Goal: Task Accomplishment & Management: Use online tool/utility

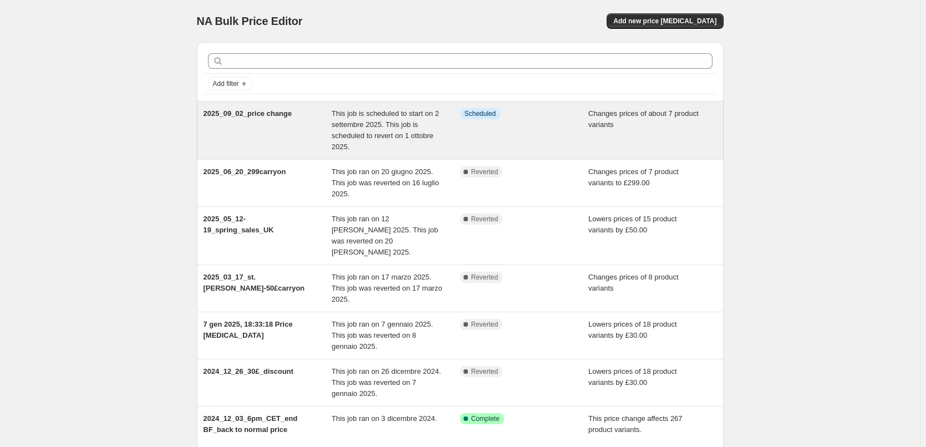
click at [532, 128] on div "Info Scheduled" at bounding box center [524, 130] width 129 height 44
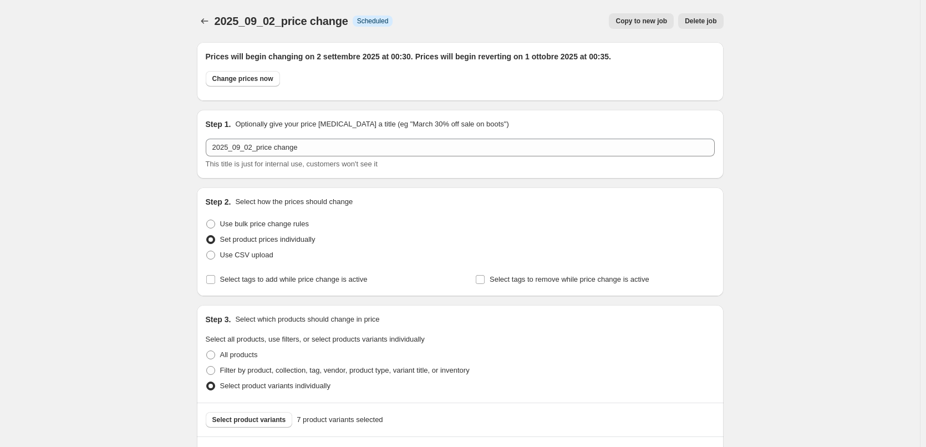
click at [645, 26] on button "Copy to new job" at bounding box center [641, 21] width 65 height 16
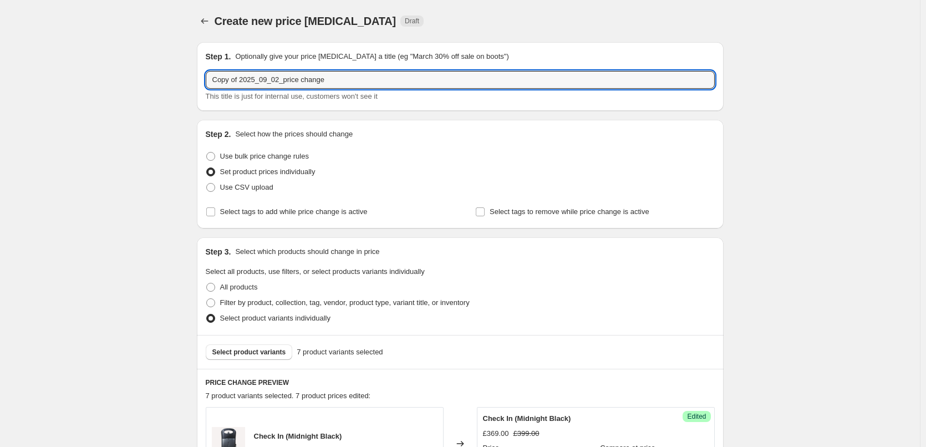
drag, startPoint x: 353, startPoint y: 85, endPoint x: 168, endPoint y: 69, distance: 185.9
paste input "2025_09_01-05_carryon"
type input "2025_09_01-05_carryon_price change"
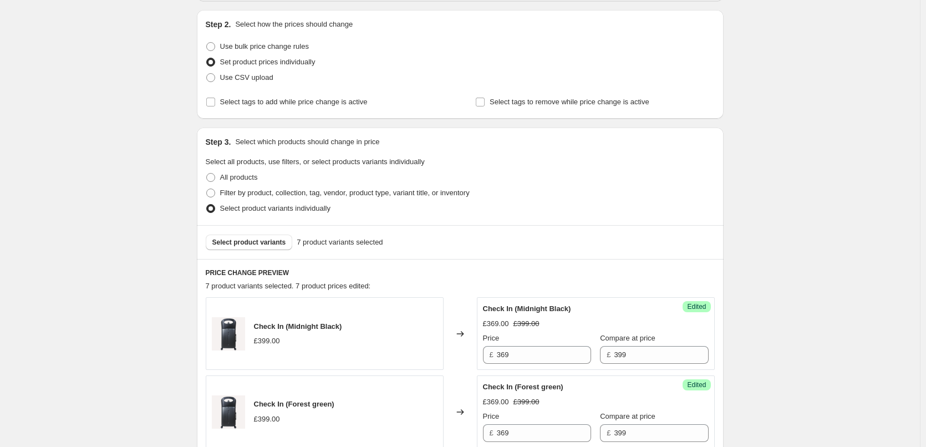
scroll to position [111, 0]
click at [237, 243] on span "Select product variants" at bounding box center [249, 241] width 74 height 9
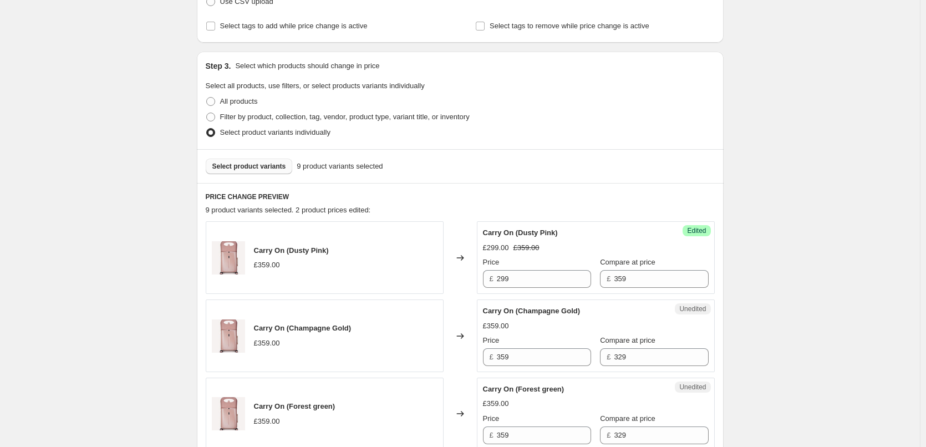
scroll to position [333, 0]
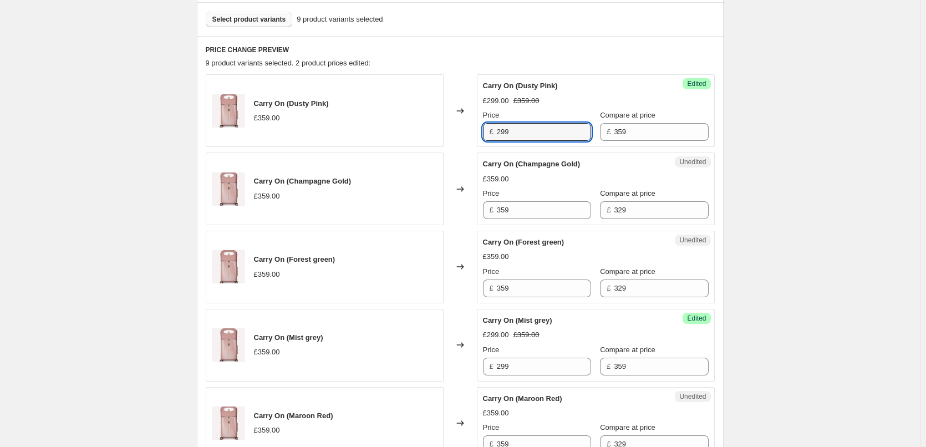
drag, startPoint x: 532, startPoint y: 129, endPoint x: 438, endPoint y: 128, distance: 94.3
click at [438, 128] on div "Carry On (Dusty Pink) £359.00 Changed to Success Edited Carry On (Dusty Pink) £…" at bounding box center [460, 110] width 509 height 73
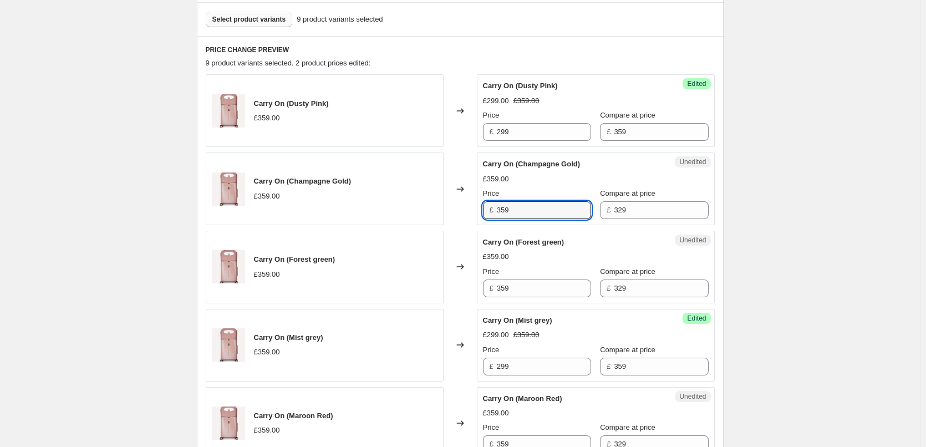
drag, startPoint x: 507, startPoint y: 212, endPoint x: 448, endPoint y: 208, distance: 58.4
click at [448, 208] on div "Carry On (Champagne Gold) £359.00 Changed to Unedited Carry On (Champagne Gold)…" at bounding box center [460, 189] width 509 height 73
paste input "29"
type input "299"
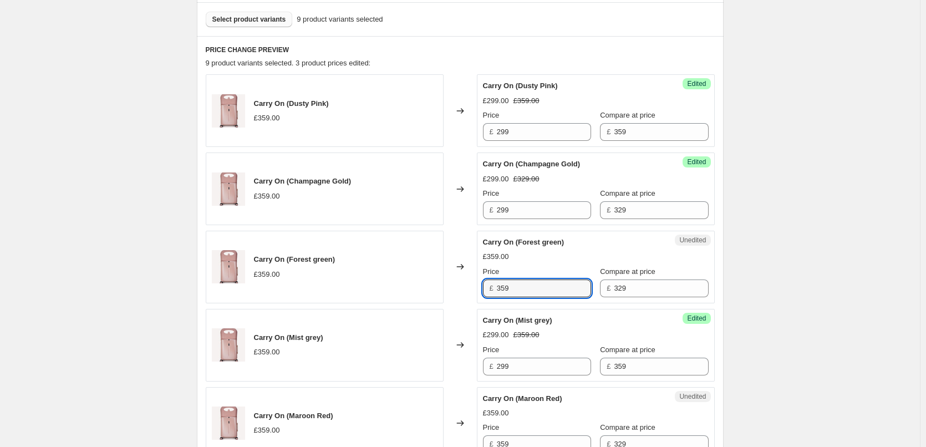
drag, startPoint x: 525, startPoint y: 293, endPoint x: 441, endPoint y: 286, distance: 84.7
click at [441, 286] on div "Carry On (Forest green) £359.00 Changed to Unedited Carry On (Forest green) £35…" at bounding box center [460, 267] width 509 height 73
paste input "29"
type input "299"
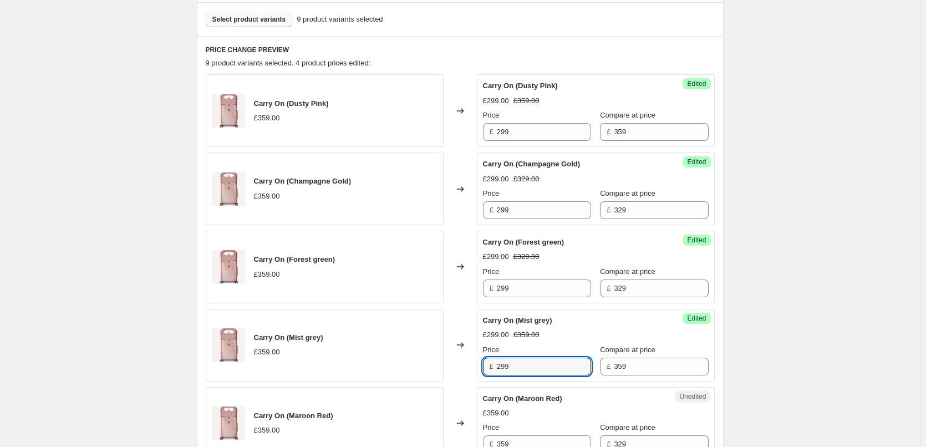
drag, startPoint x: 518, startPoint y: 371, endPoint x: 439, endPoint y: 361, distance: 80.0
click at [439, 361] on div "Carry On (Mist grey) £359.00 Changed to Success Edited Carry On (Mist grey) £29…" at bounding box center [460, 345] width 509 height 73
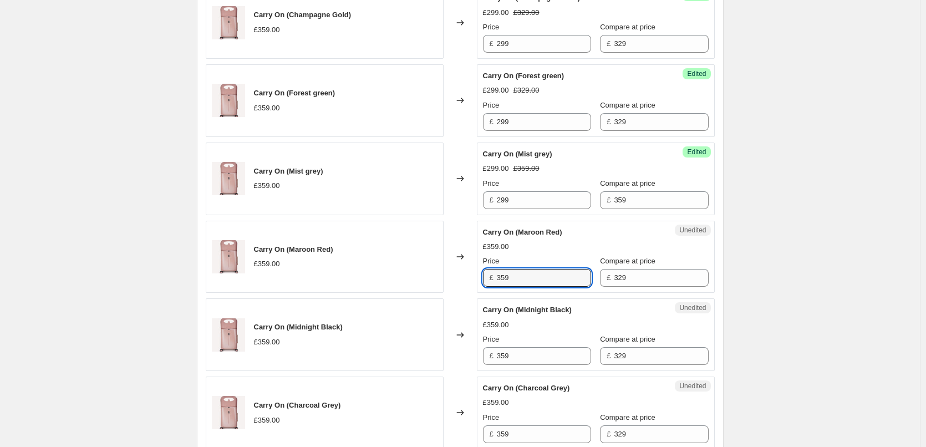
drag, startPoint x: 519, startPoint y: 278, endPoint x: 460, endPoint y: 277, distance: 58.3
click at [460, 277] on div "Carry On (Maroon Red) £359.00 Changed to Unedited Carry On (Maroon Red) £359.00…" at bounding box center [460, 257] width 509 height 73
paste input "29"
type input "299"
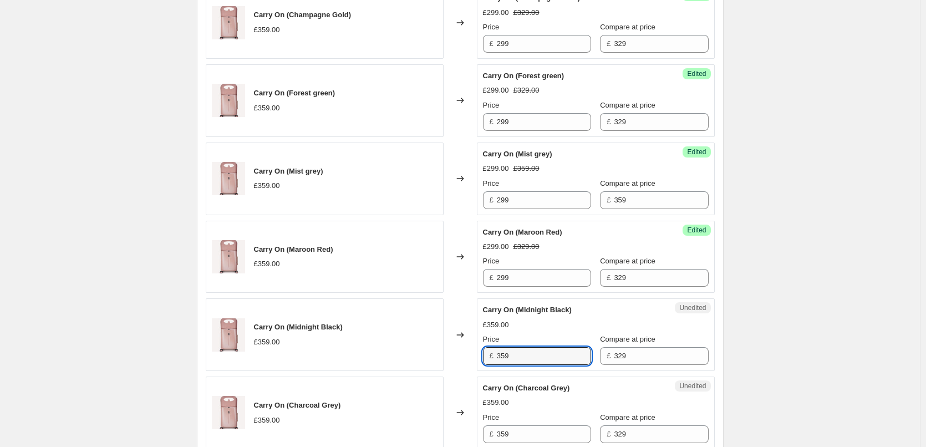
drag, startPoint x: 517, startPoint y: 353, endPoint x: 460, endPoint y: 347, distance: 56.4
click at [460, 347] on div "Carry On (Midnight Black) £359.00 Changed to Unedited Carry On (Midnight Black)…" at bounding box center [460, 334] width 509 height 73
paste input "29"
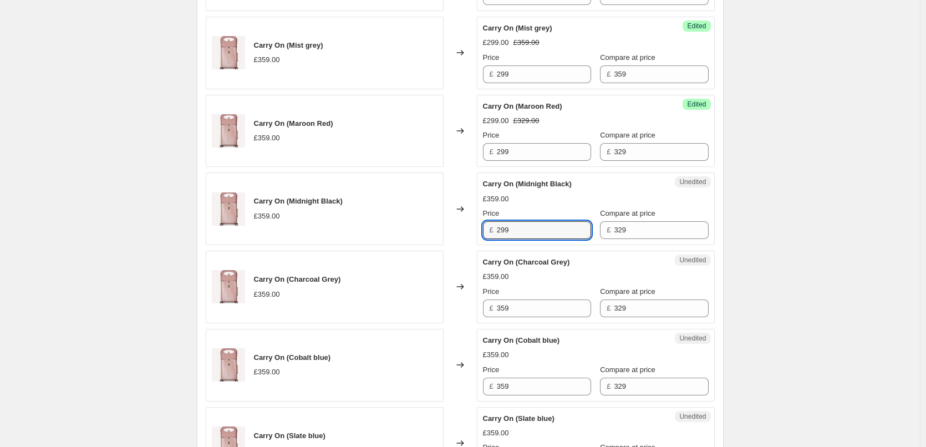
scroll to position [666, 0]
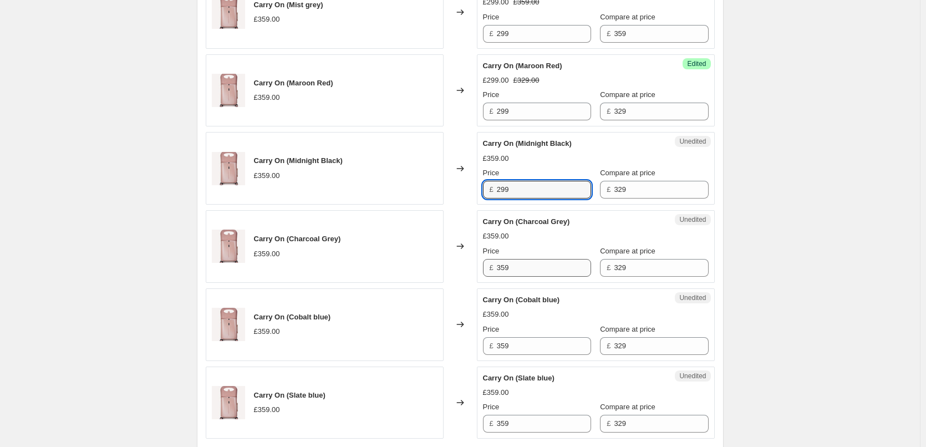
type input "299"
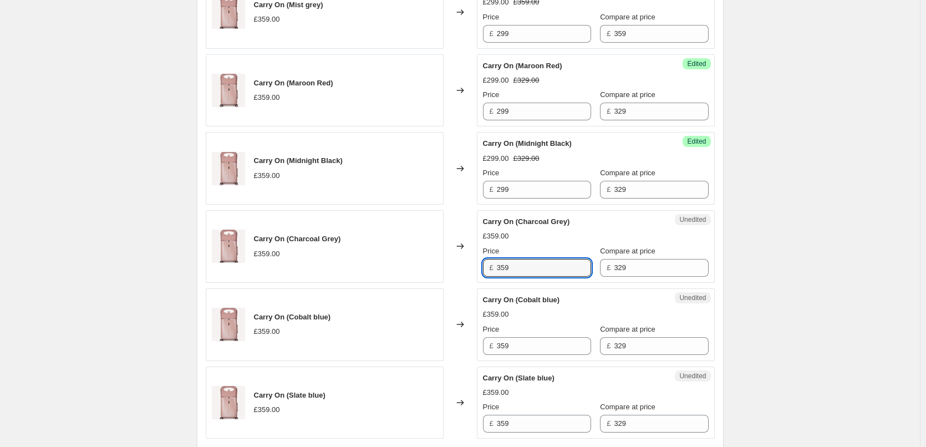
drag, startPoint x: 524, startPoint y: 261, endPoint x: 462, endPoint y: 261, distance: 61.6
click at [462, 261] on div "Carry On (Charcoal Grey) £359.00 Changed to Unedited Carry On (Charcoal Grey) £…" at bounding box center [460, 246] width 509 height 73
paste input "29"
type input "299"
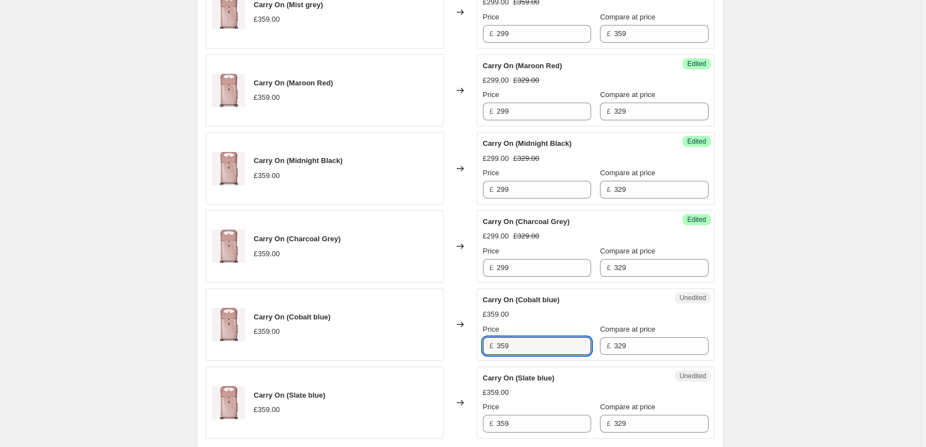
drag, startPoint x: 519, startPoint y: 348, endPoint x: 458, endPoint y: 343, distance: 61.8
click at [458, 343] on div "Carry On (Cobalt blue) £359.00 Changed to Unedited Carry On (Cobalt blue) £359.…" at bounding box center [460, 324] width 509 height 73
paste input "29"
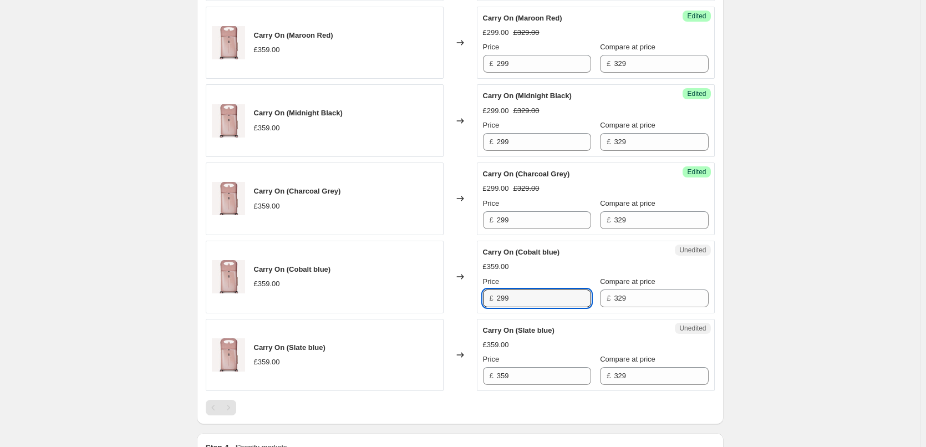
scroll to position [777, 0]
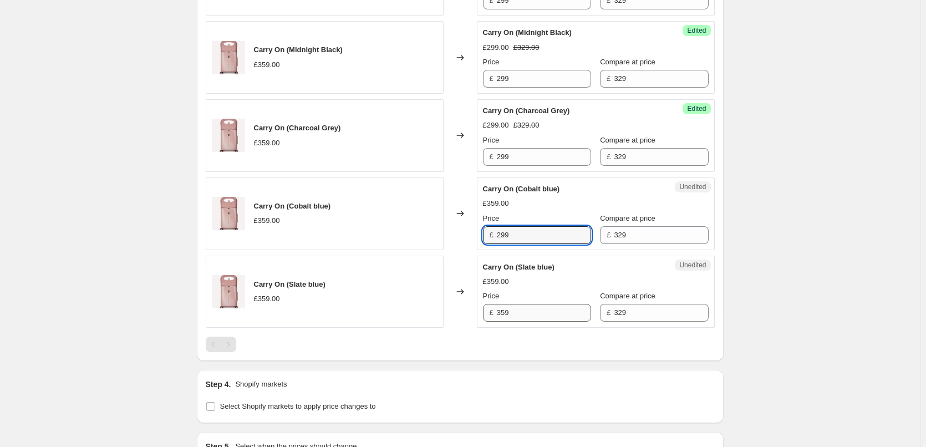
type input "299"
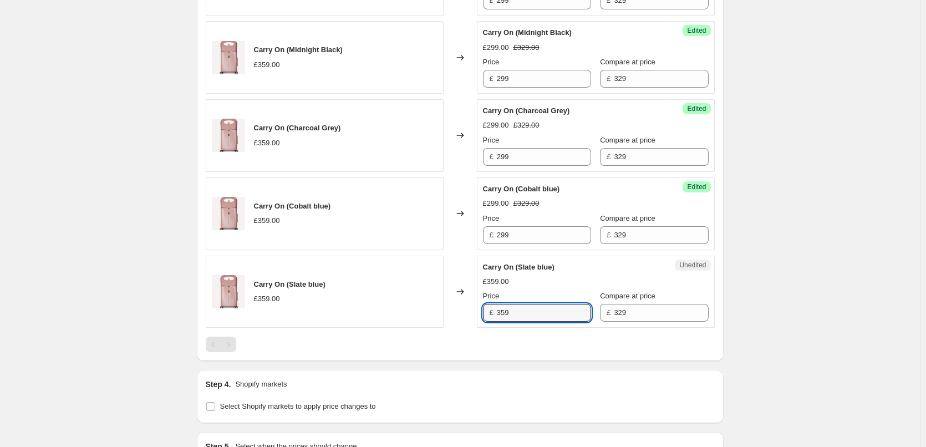
drag, startPoint x: 522, startPoint y: 320, endPoint x: 471, endPoint y: 310, distance: 52.1
click at [471, 310] on div "Carry On (Slate blue) £359.00 Changed to Unedited Carry On (Slate blue) £359.00…" at bounding box center [460, 292] width 509 height 73
paste input "29"
type input "299"
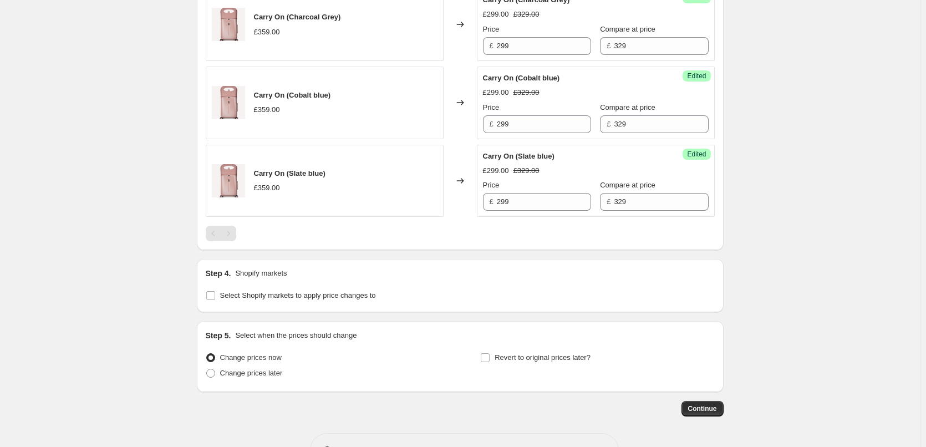
scroll to position [925, 0]
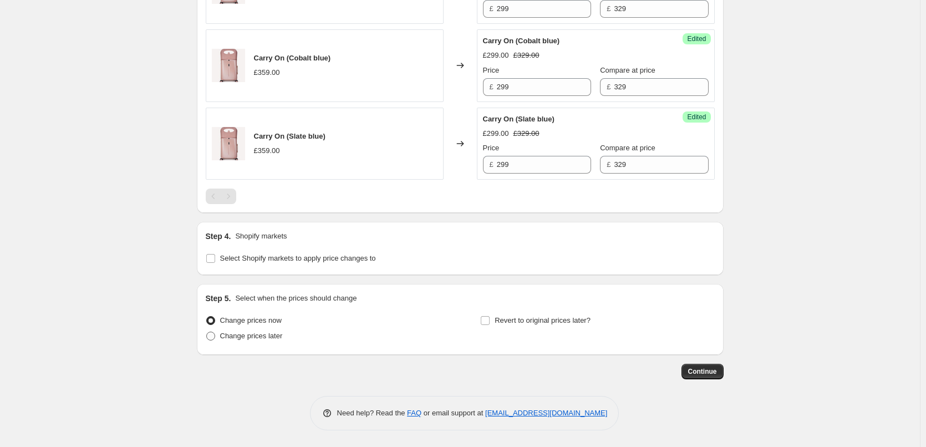
click at [263, 332] on span "Change prices later" at bounding box center [251, 336] width 63 height 8
click at [207, 332] on input "Change prices later" at bounding box center [206, 332] width 1 height 1
radio input "true"
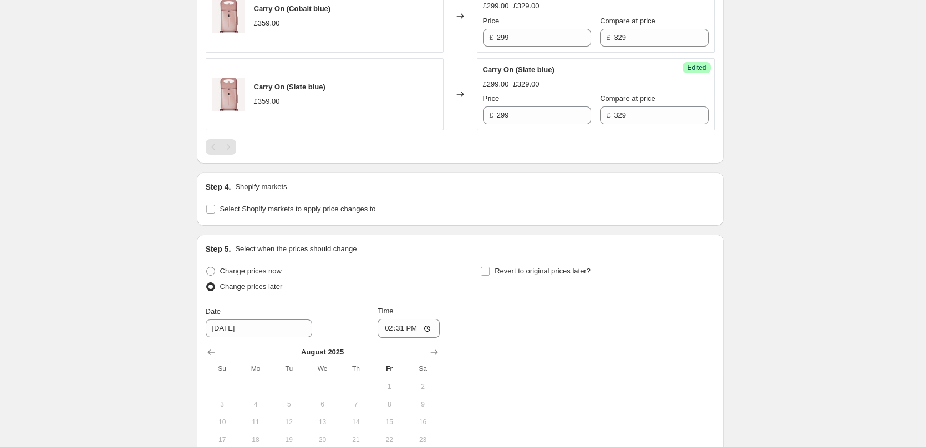
scroll to position [1132, 0]
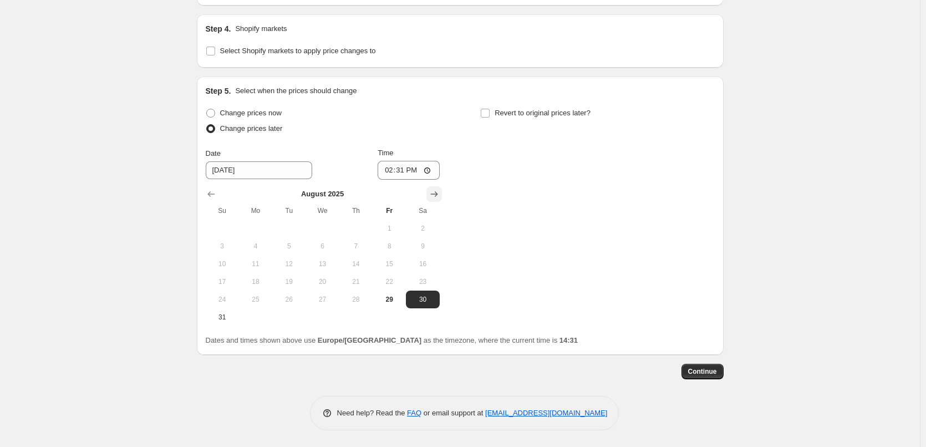
click at [438, 193] on icon "Show next month, September 2025" at bounding box center [434, 194] width 11 height 11
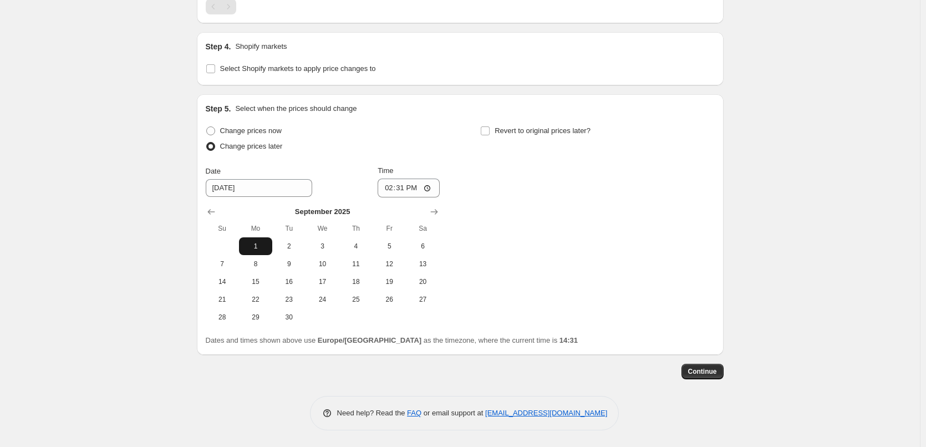
click at [258, 245] on span "1" at bounding box center [256, 246] width 24 height 9
type input "[DATE]"
click at [404, 189] on input "14:31" at bounding box center [409, 188] width 62 height 19
type input "00:30"
click at [523, 209] on div "Change prices now Change prices later Date [DATE] Time 00:[DATE] Mo Tu We Th Fr…" at bounding box center [460, 224] width 509 height 203
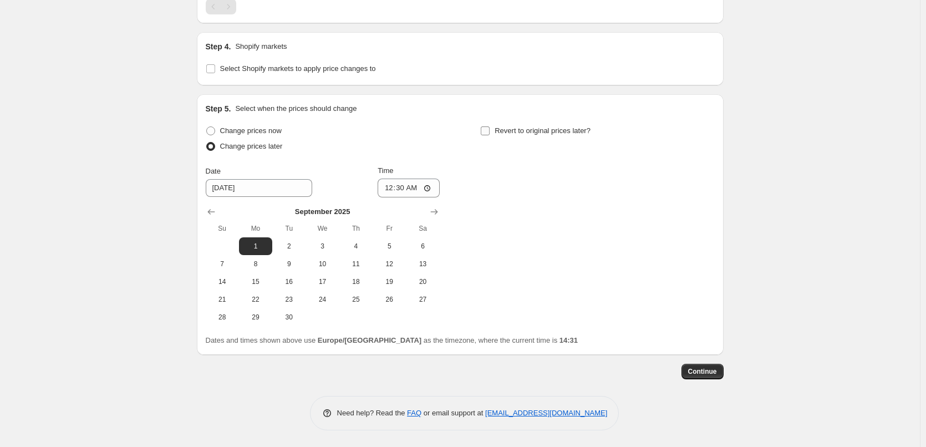
click at [488, 130] on input "Revert to original prices later?" at bounding box center [485, 130] width 9 height 9
checkbox input "true"
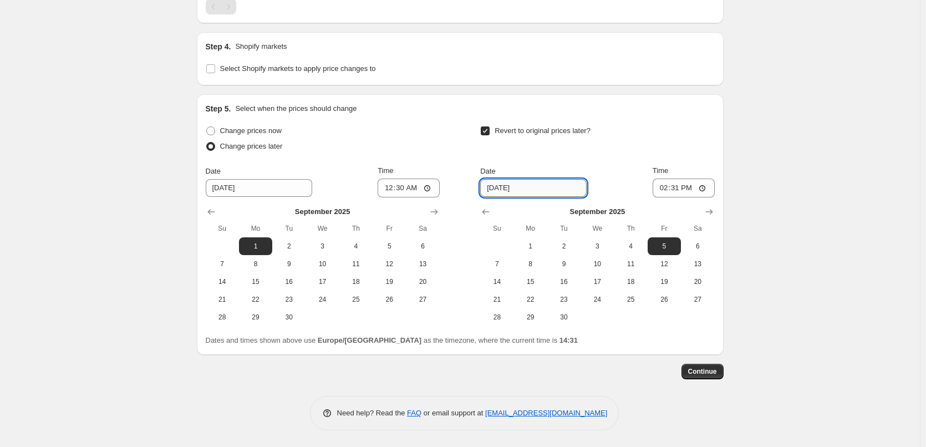
click at [535, 190] on input "[DATE]" at bounding box center [533, 188] width 107 height 18
click at [696, 241] on button "6" at bounding box center [697, 246] width 33 height 18
type input "[DATE]"
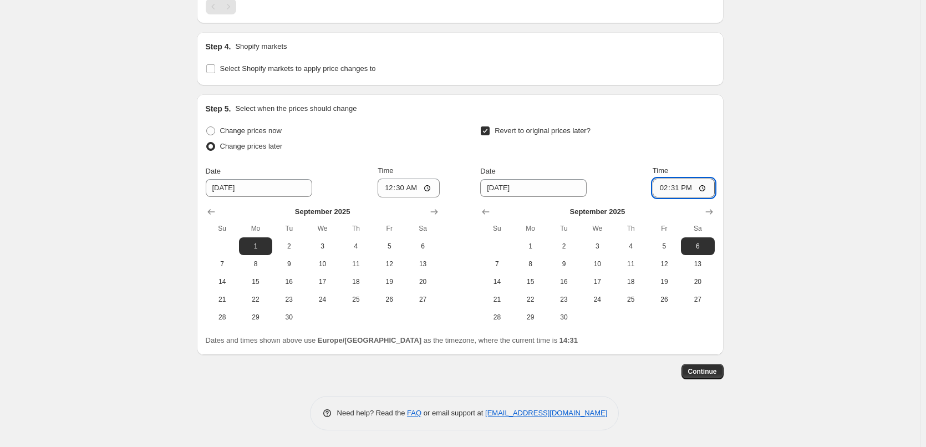
click at [682, 186] on input "14:31" at bounding box center [684, 188] width 62 height 19
click at [690, 187] on input "00:31" at bounding box center [684, 188] width 62 height 19
type input "00:15"
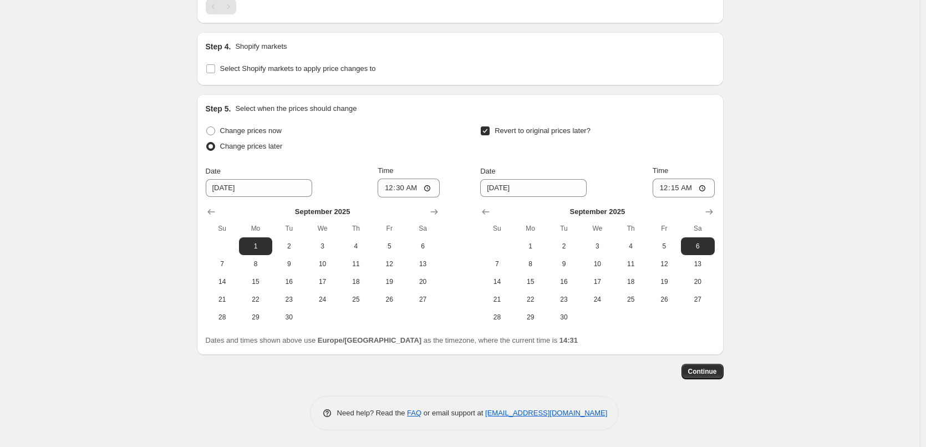
drag, startPoint x: 695, startPoint y: 375, endPoint x: 778, endPoint y: 304, distance: 109.0
click at [707, 372] on span "Continue" at bounding box center [702, 371] width 29 height 9
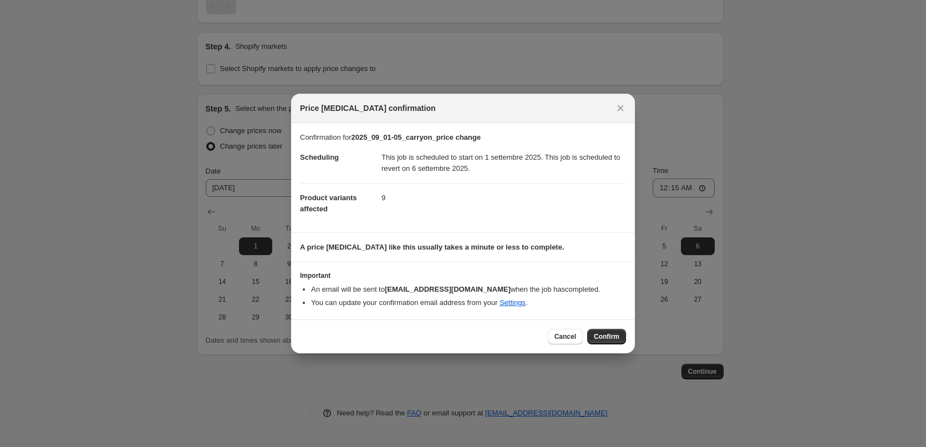
click at [605, 336] on span "Confirm" at bounding box center [607, 336] width 26 height 9
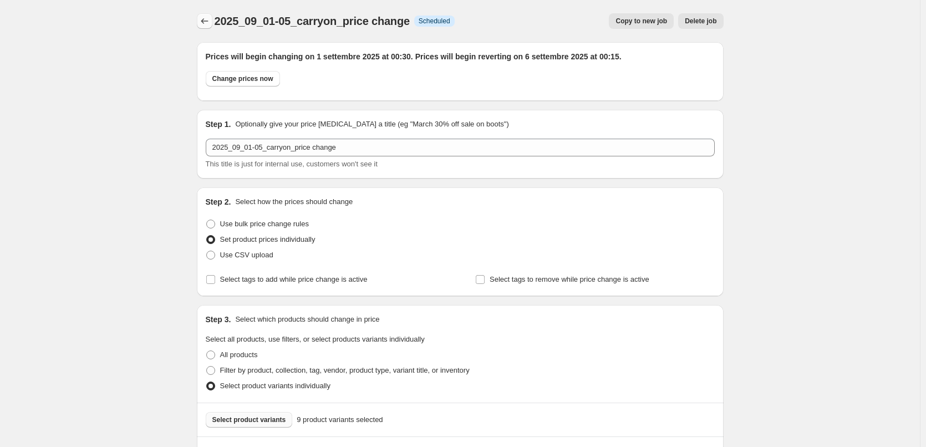
click at [206, 21] on icon "Price change jobs" at bounding box center [204, 21] width 11 height 11
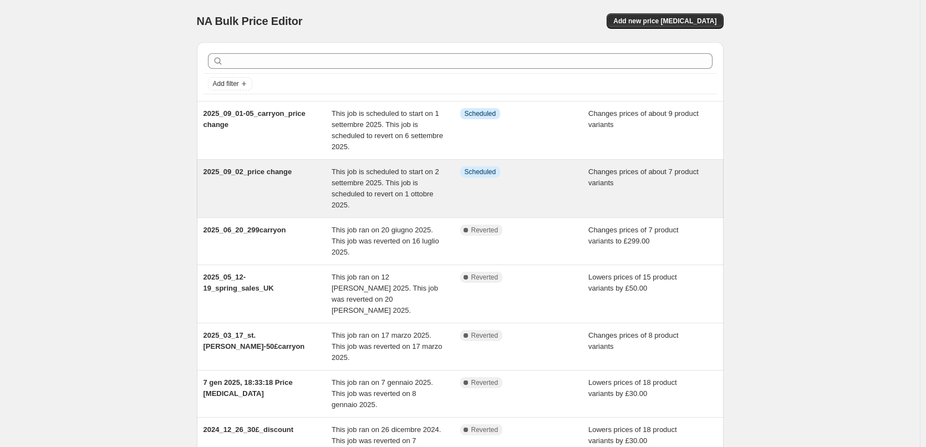
click at [407, 185] on span "This job is scheduled to start on 2 settembre 2025. This job is scheduled to re…" at bounding box center [386, 189] width 108 height 42
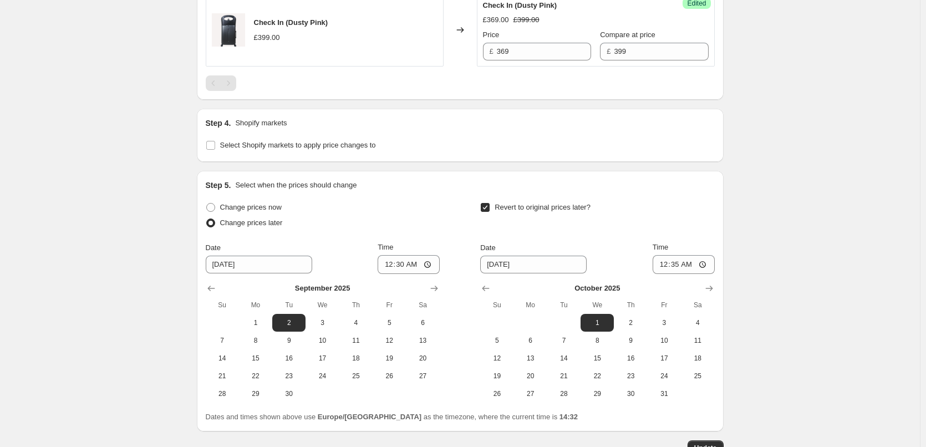
scroll to position [1026, 0]
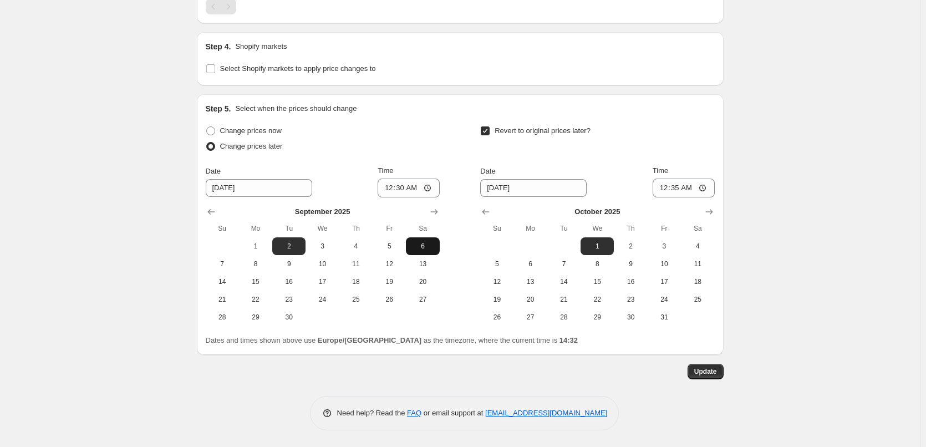
click at [418, 247] on span "6" at bounding box center [423, 246] width 24 height 9
type input "[DATE]"
click at [713, 375] on span "Update" at bounding box center [706, 371] width 23 height 9
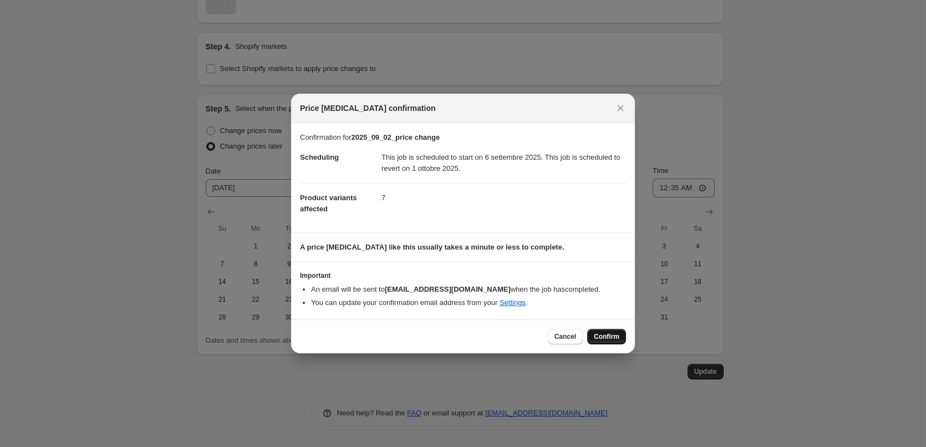
click at [602, 337] on span "Confirm" at bounding box center [607, 336] width 26 height 9
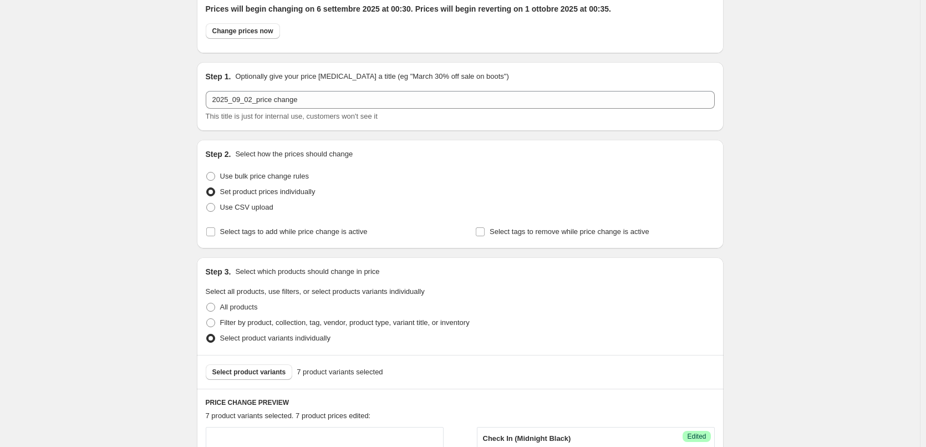
scroll to position [0, 0]
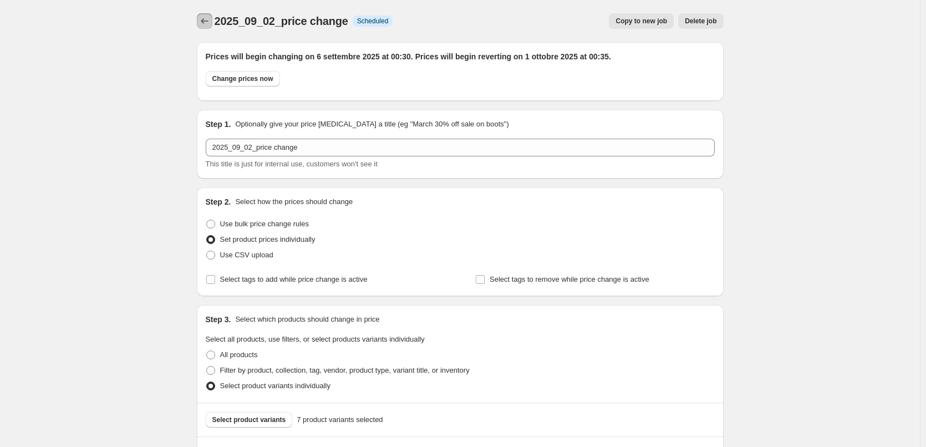
click at [212, 19] on button "Price change jobs" at bounding box center [205, 21] width 16 height 16
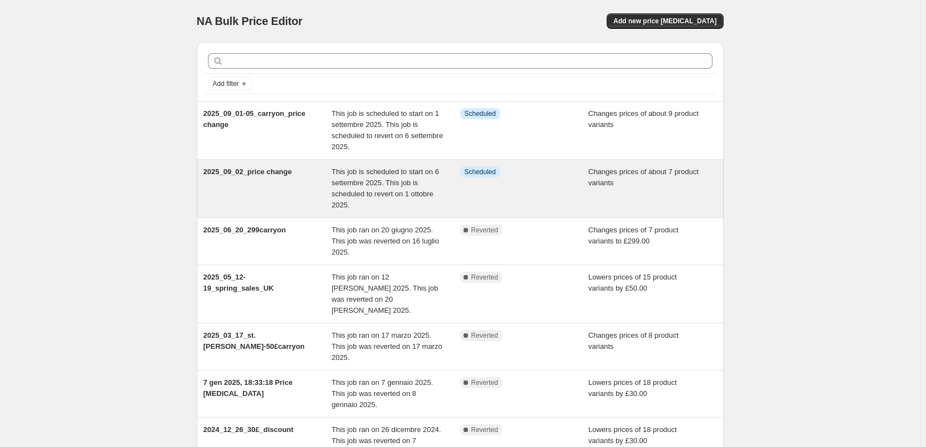
click at [404, 187] on span "This job is scheduled to start on 6 settembre 2025. This job is scheduled to re…" at bounding box center [386, 189] width 108 height 42
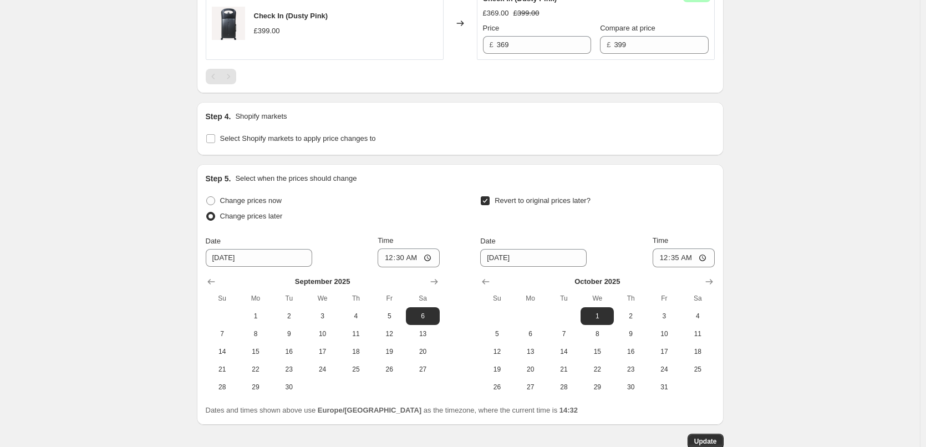
scroll to position [1026, 0]
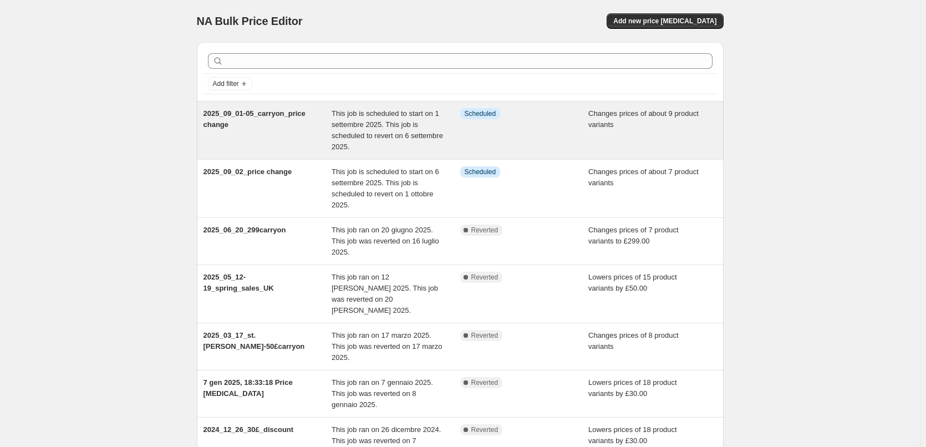
click at [400, 126] on span "This job is scheduled to start on 1 settembre 2025. This job is scheduled to re…" at bounding box center [388, 130] width 112 height 42
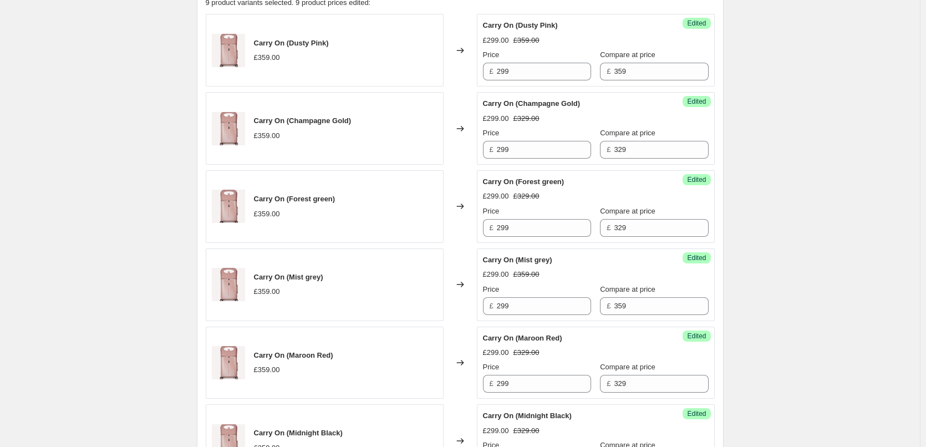
scroll to position [239, 0]
